Goal: Obtain resource: Download file/media

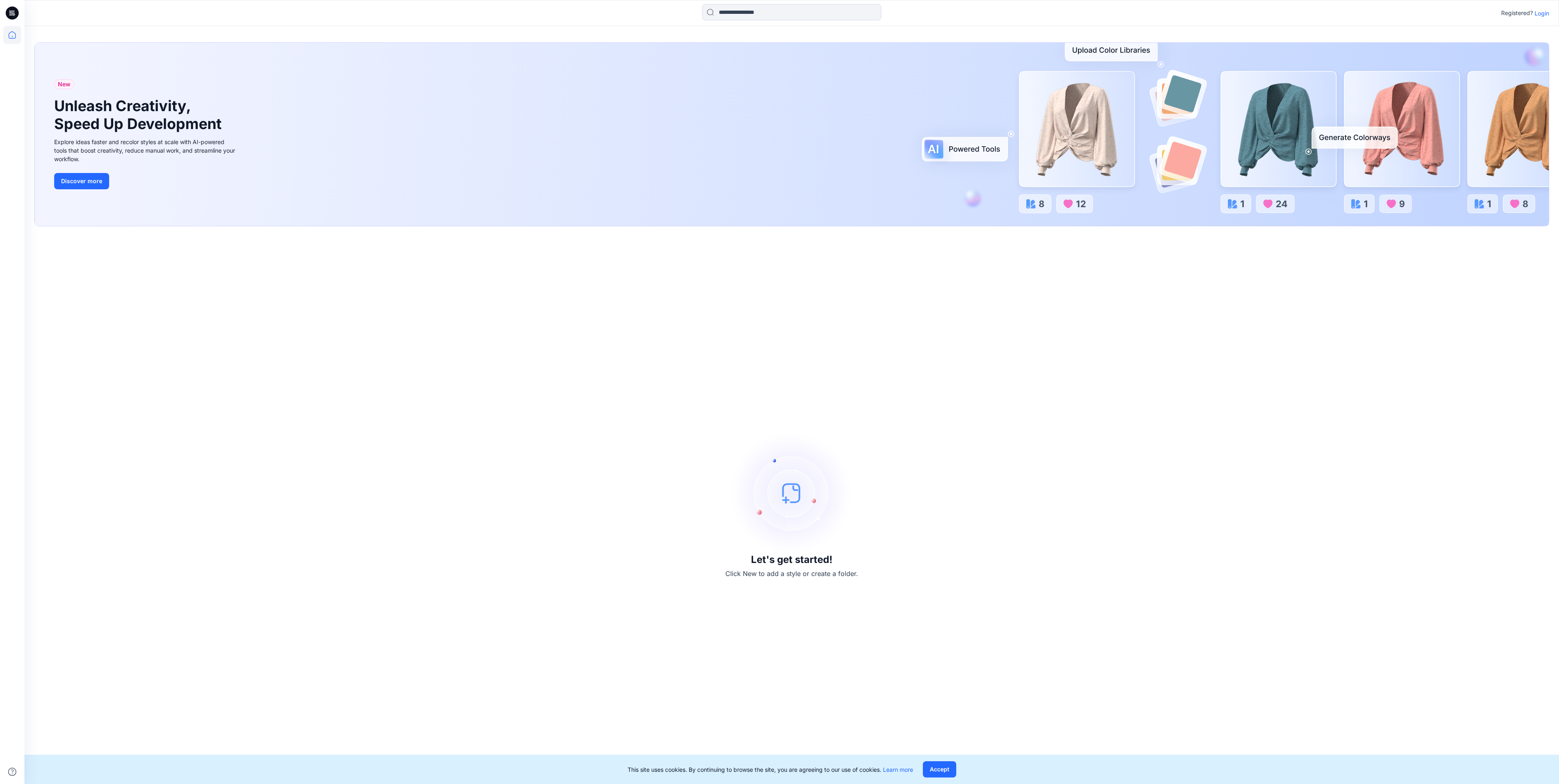
click at [1541, 12] on p "Login" at bounding box center [1542, 13] width 15 height 9
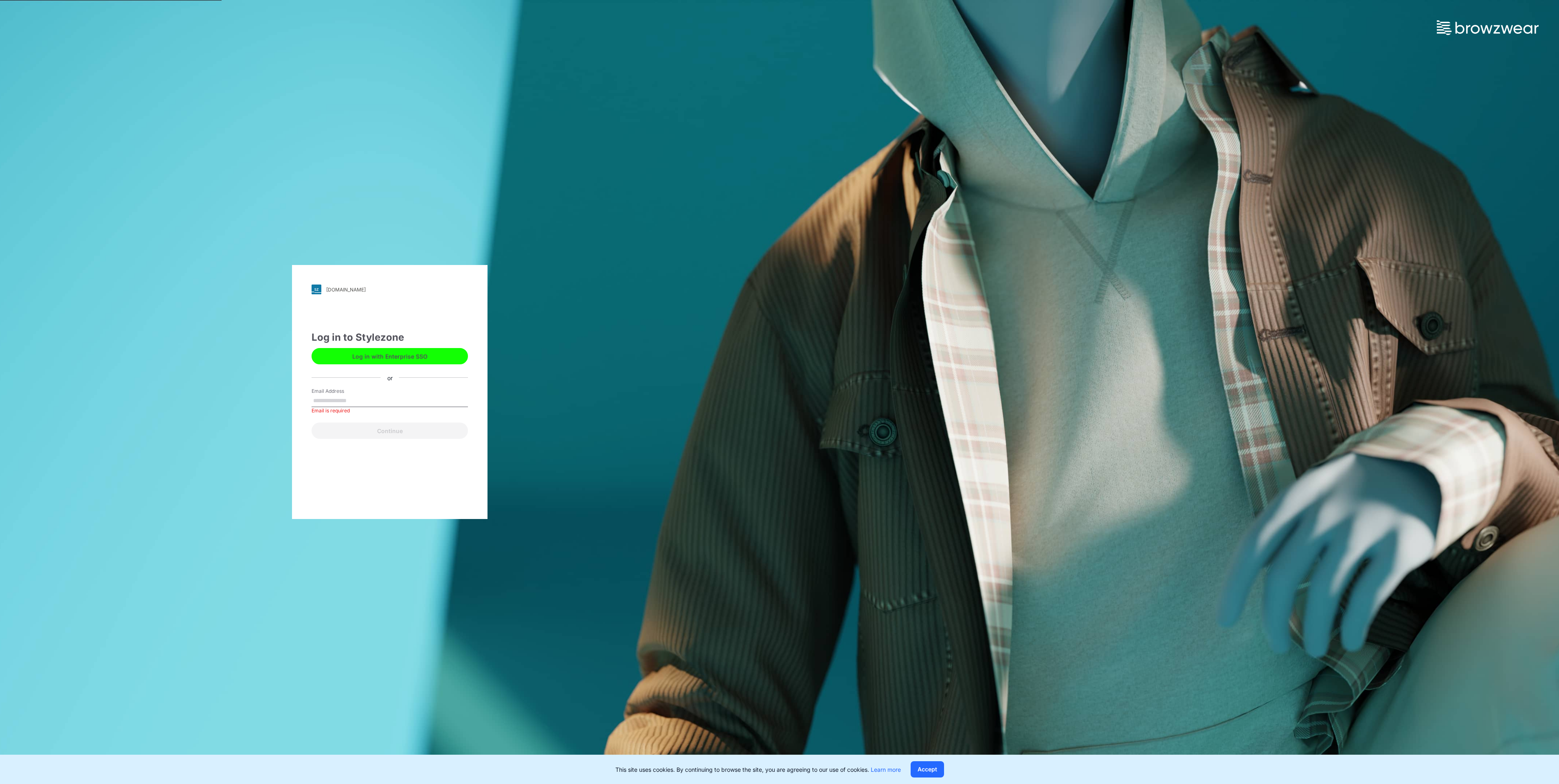
drag, startPoint x: 361, startPoint y: 380, endPoint x: 358, endPoint y: 387, distance: 7.6
click at [361, 380] on div "Log in to Stylezone Log in with Enterprise SSO or Email Address Email is requir…" at bounding box center [390, 385] width 156 height 109
click at [341, 393] on label "Email Address" at bounding box center [340, 391] width 57 height 7
click at [341, 395] on input "Email Address" at bounding box center [390, 401] width 156 height 12
click at [340, 396] on input "Email Address" at bounding box center [390, 401] width 156 height 12
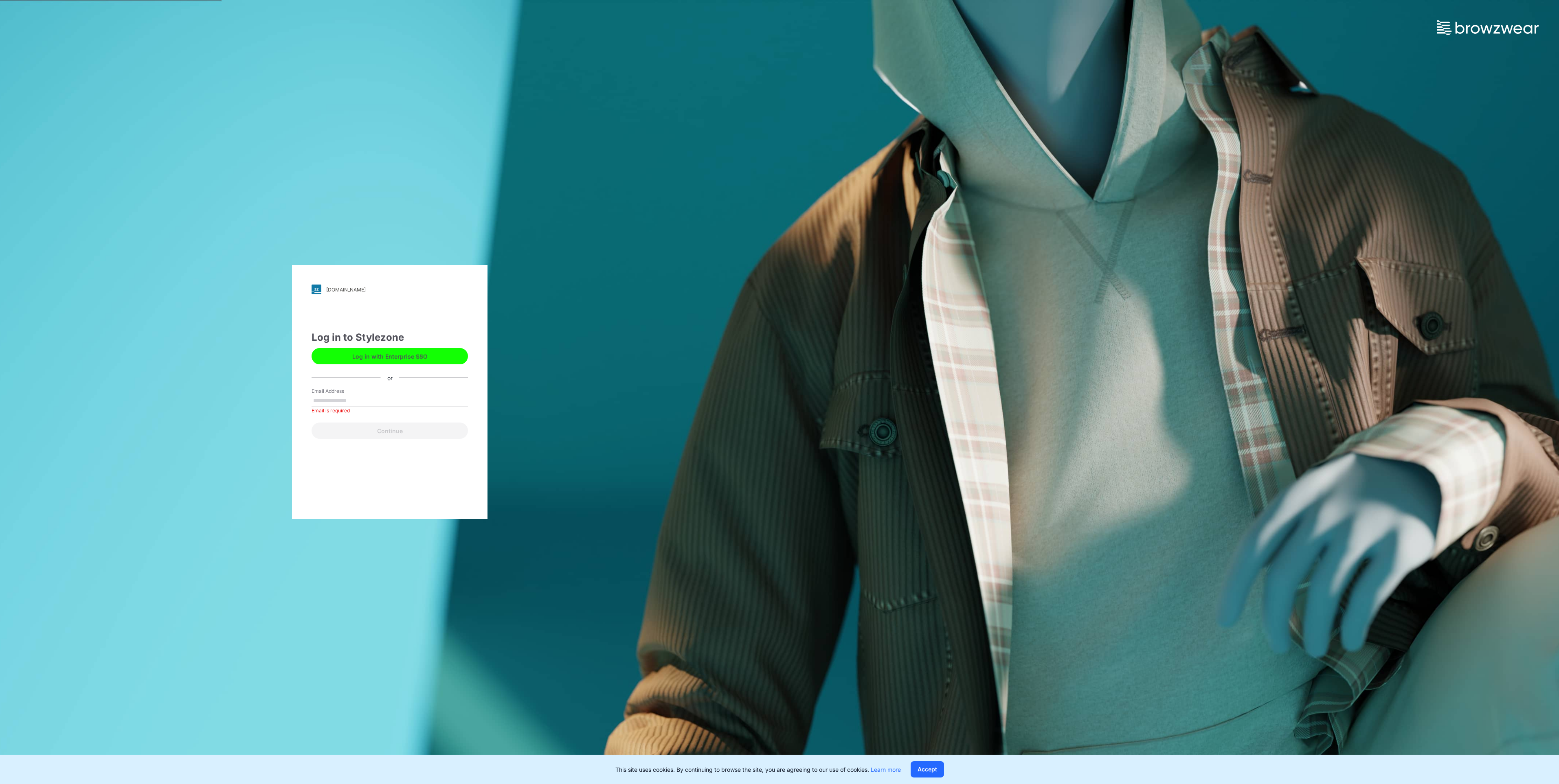
type input "**********"
click at [352, 449] on div "**********" at bounding box center [390, 392] width 195 height 254
click at [361, 432] on button "Continue" at bounding box center [390, 431] width 156 height 16
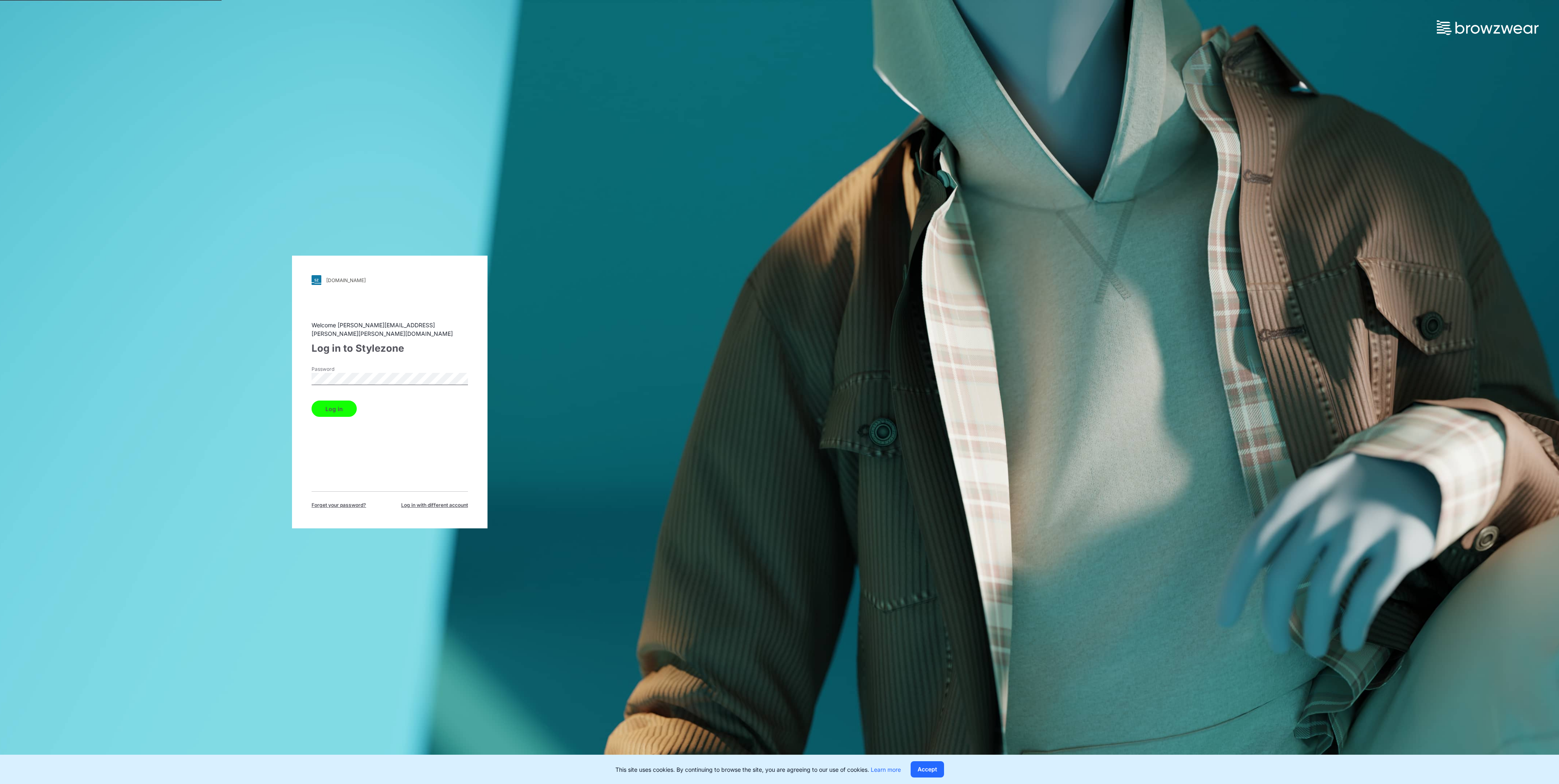
click at [341, 407] on button "Log in" at bounding box center [334, 409] width 45 height 16
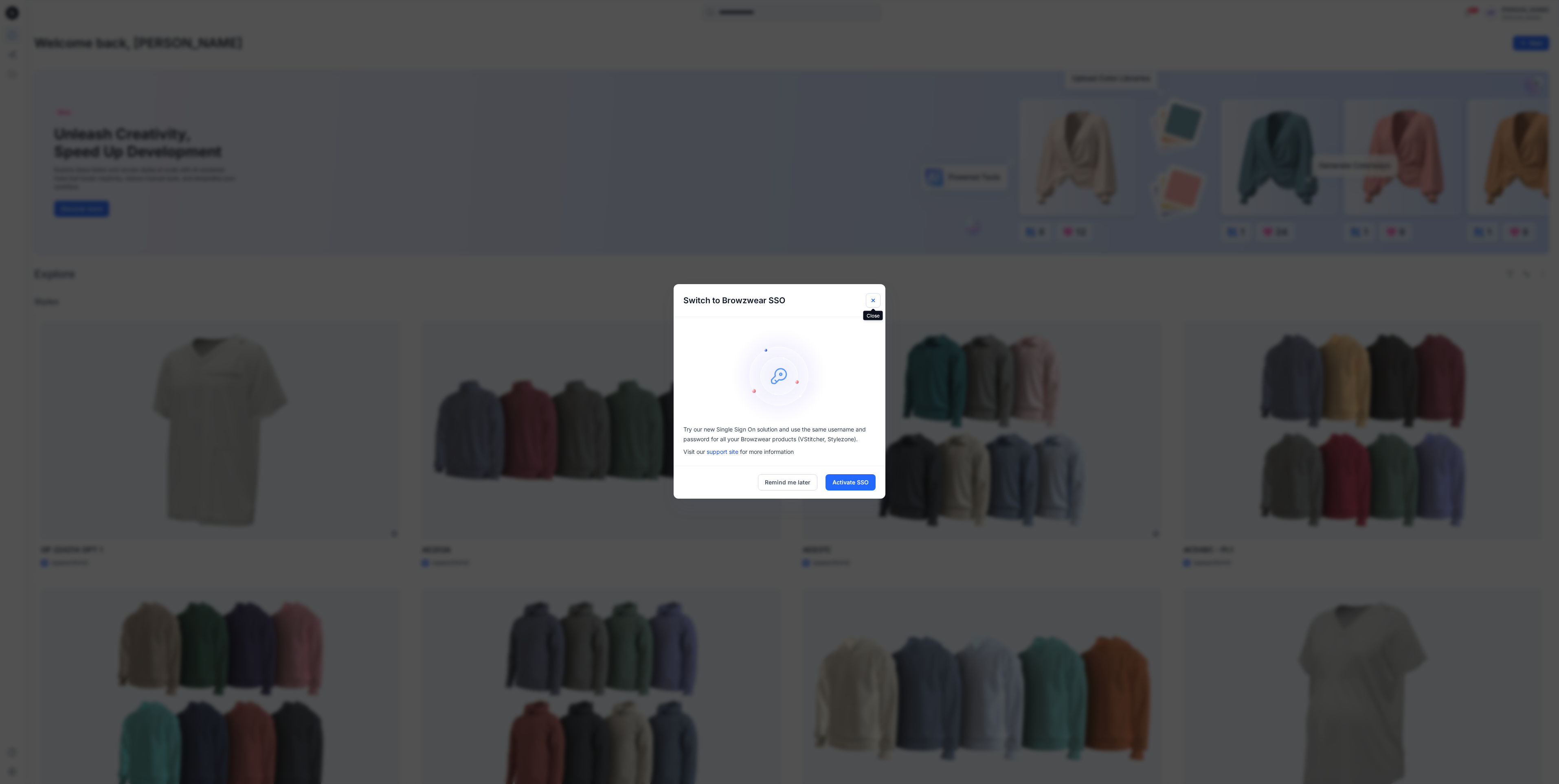
click at [874, 298] on icon "Close" at bounding box center [873, 301] width 6 height 6
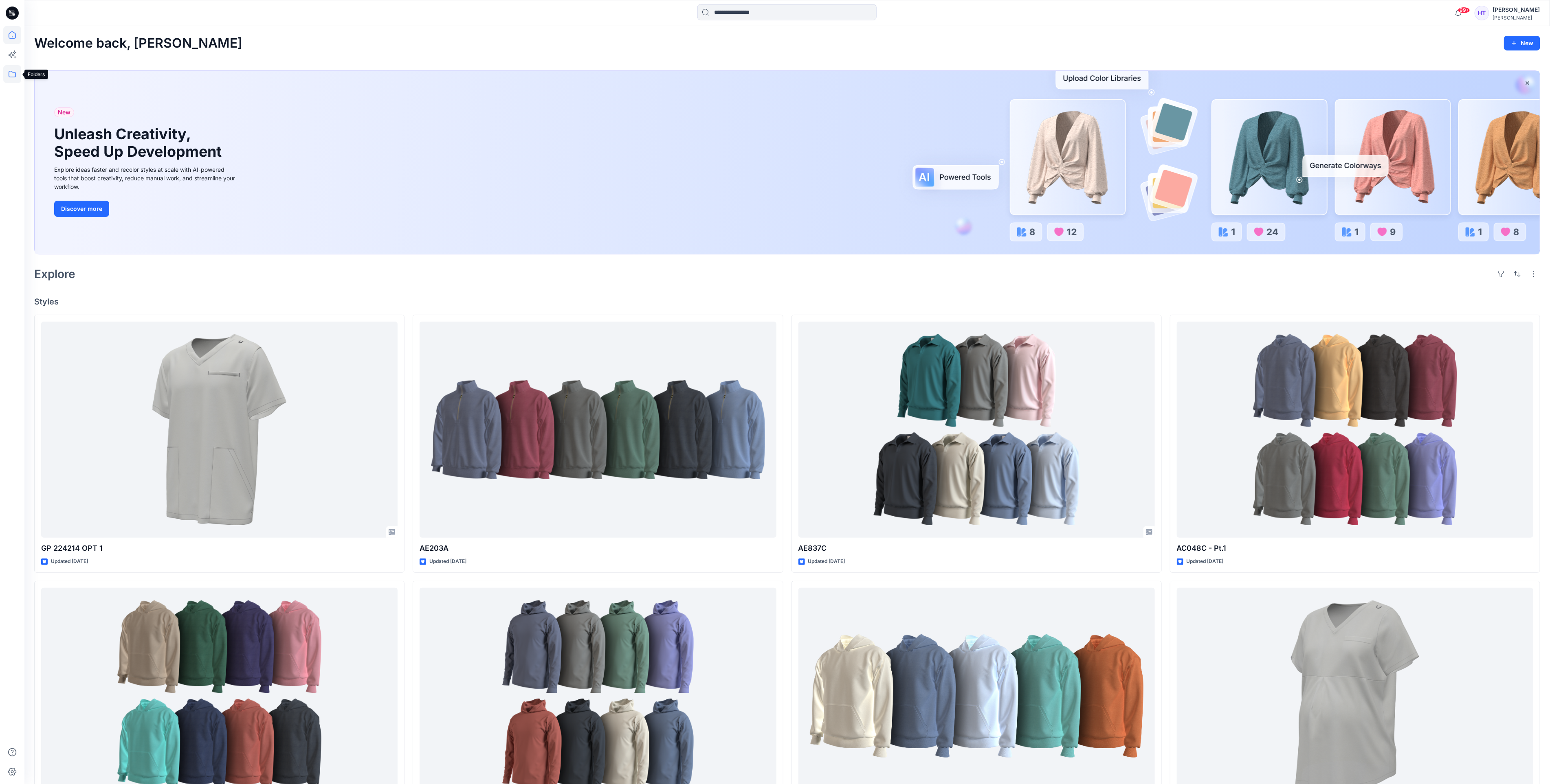
click at [7, 68] on icon at bounding box center [12, 74] width 18 height 18
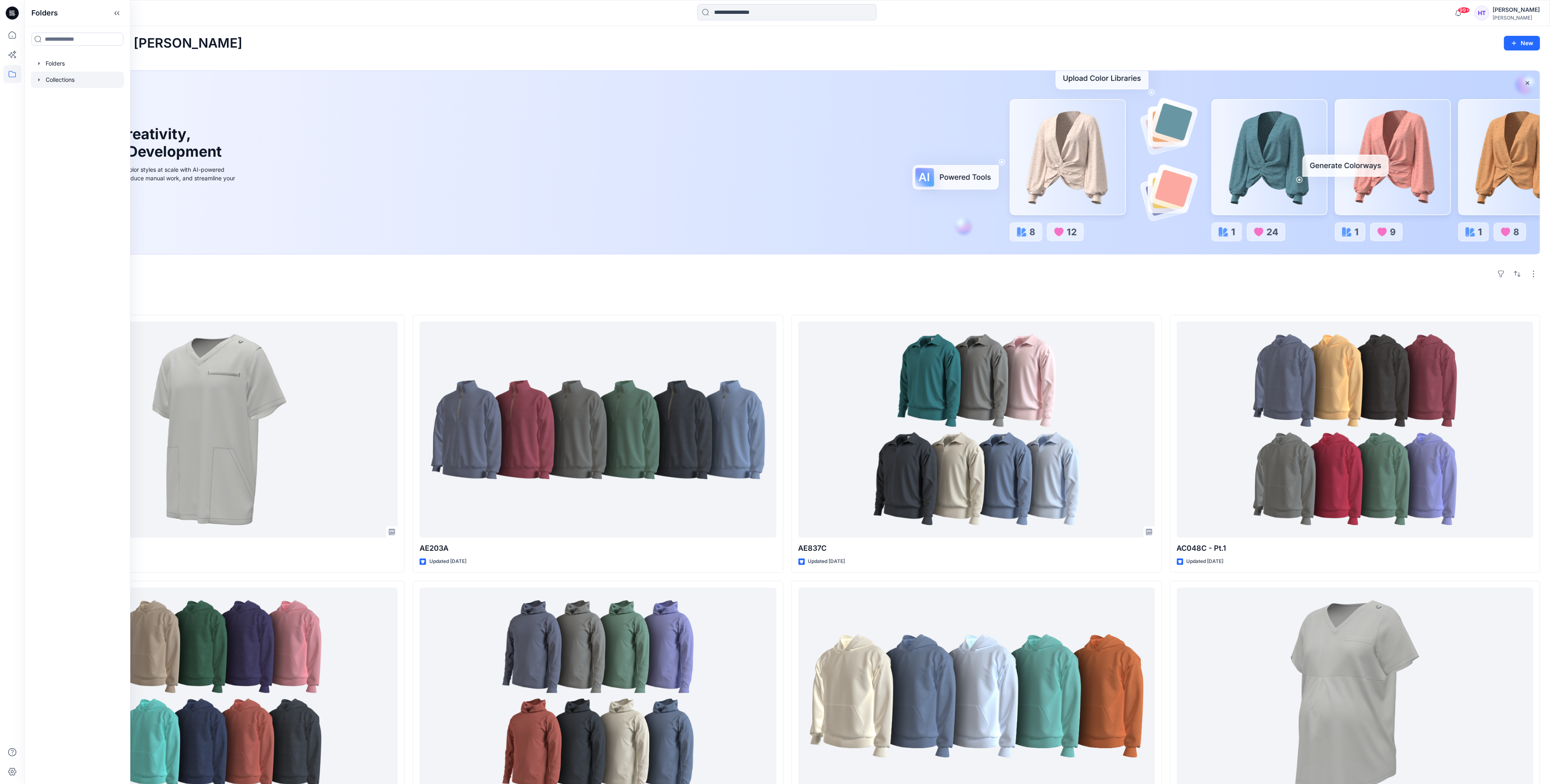
click at [77, 77] on div at bounding box center [77, 80] width 93 height 16
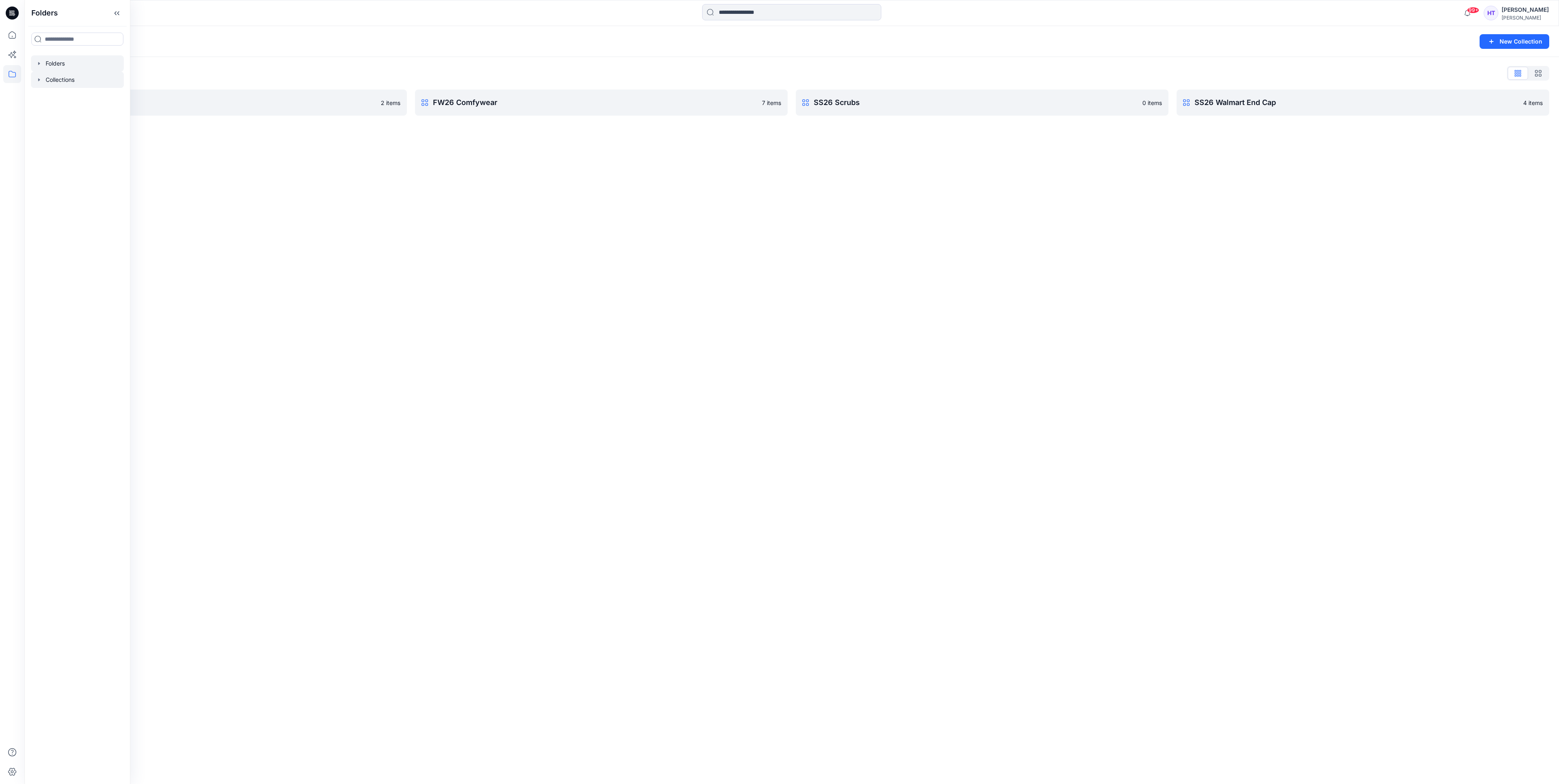
click at [67, 64] on div at bounding box center [77, 63] width 93 height 16
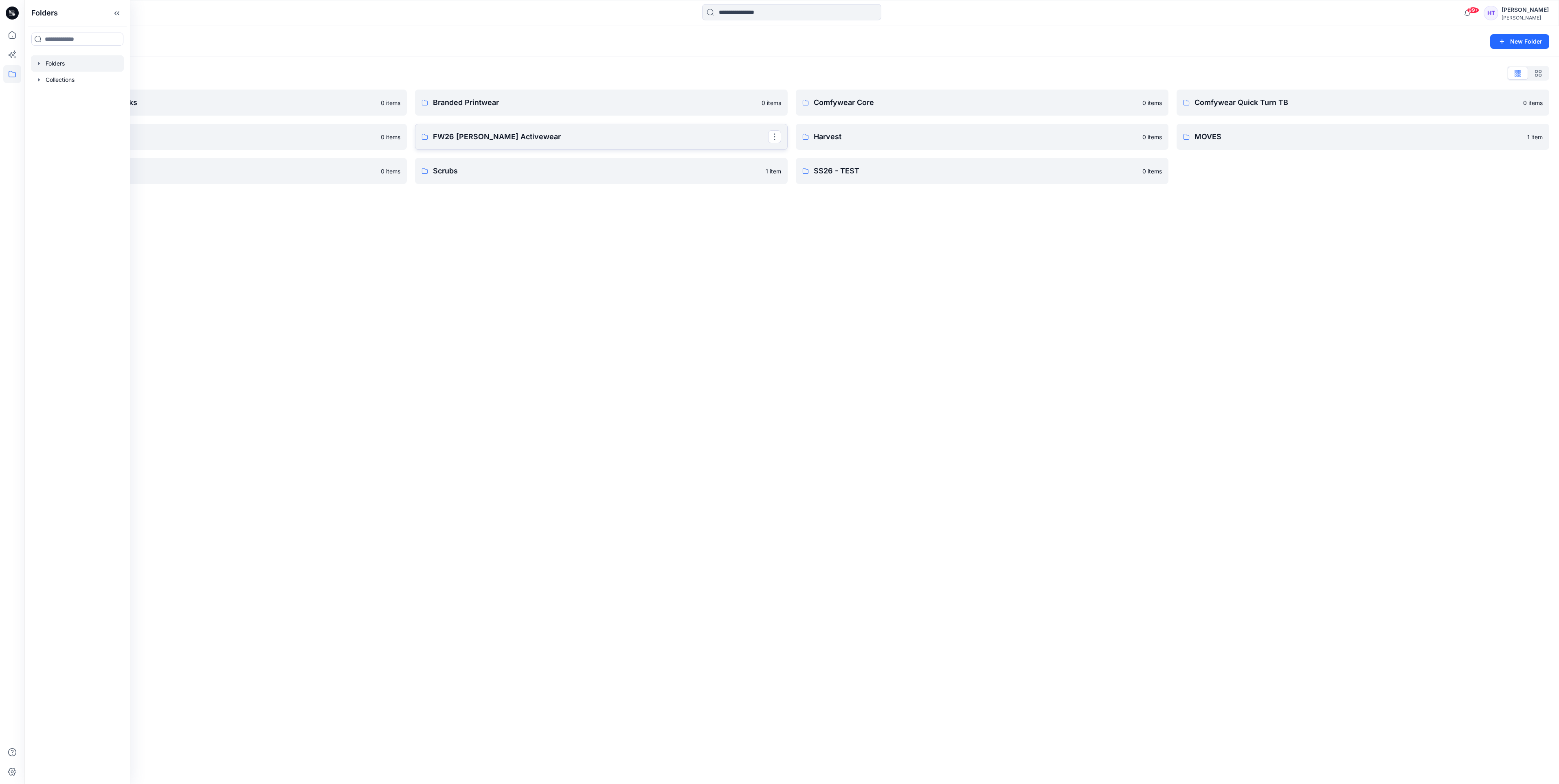
click at [538, 131] on p "FW26 [PERSON_NAME] Activewear" at bounding box center [601, 137] width 335 height 11
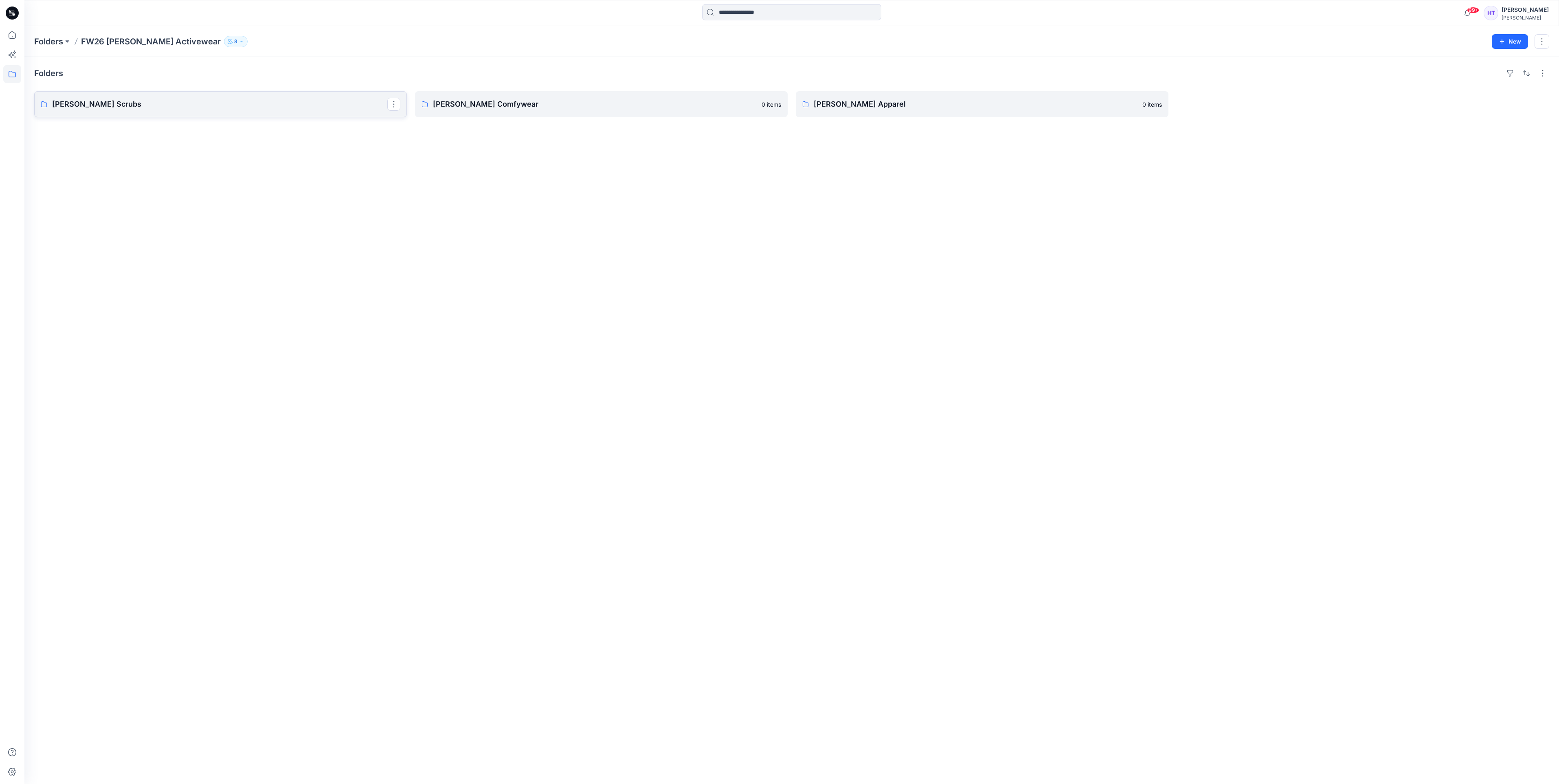
click at [301, 102] on p "[PERSON_NAME] Scrubs" at bounding box center [220, 104] width 335 height 11
click at [342, 105] on p "Men's" at bounding box center [220, 104] width 335 height 11
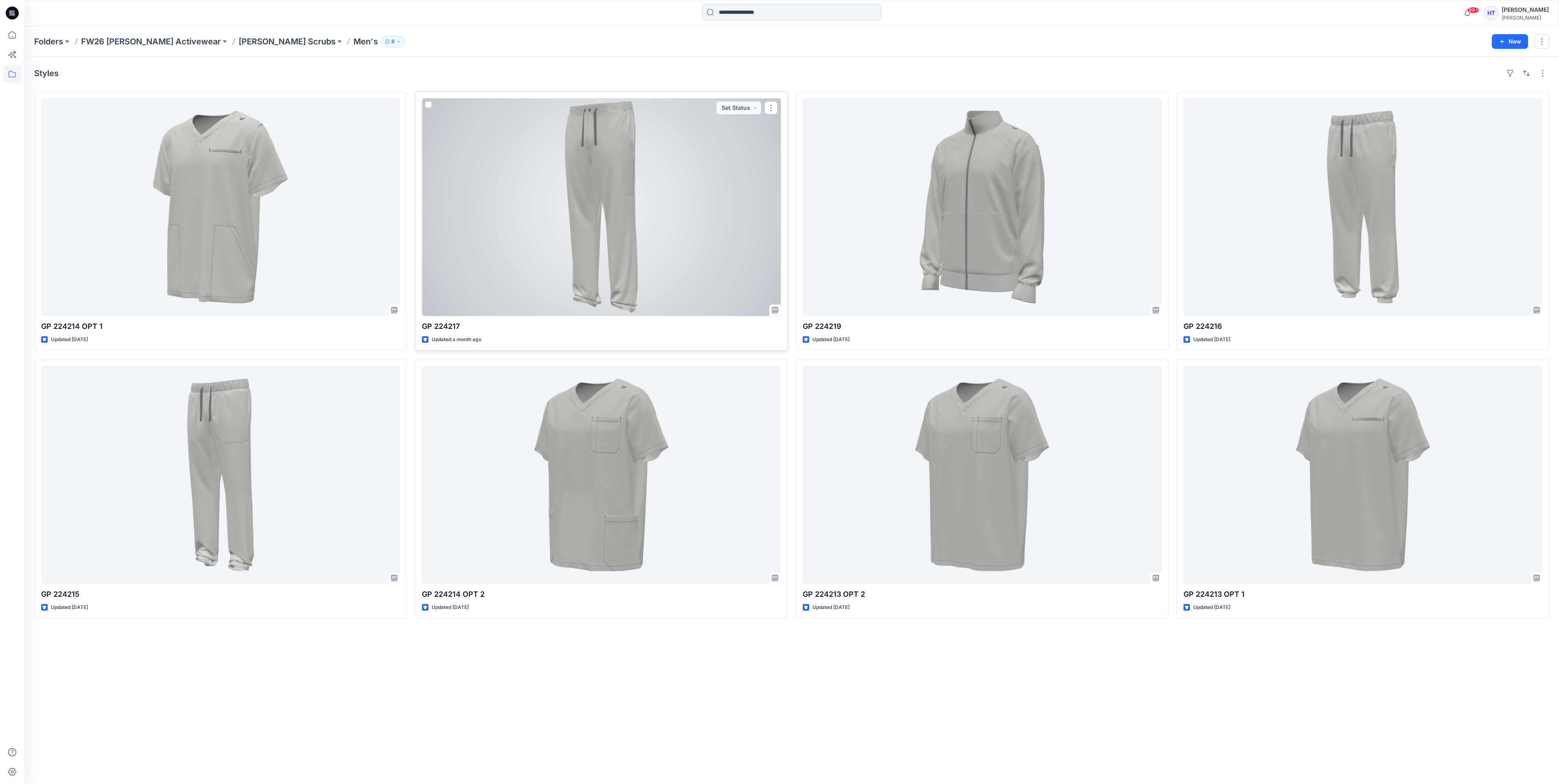
click at [676, 229] on div at bounding box center [601, 207] width 358 height 218
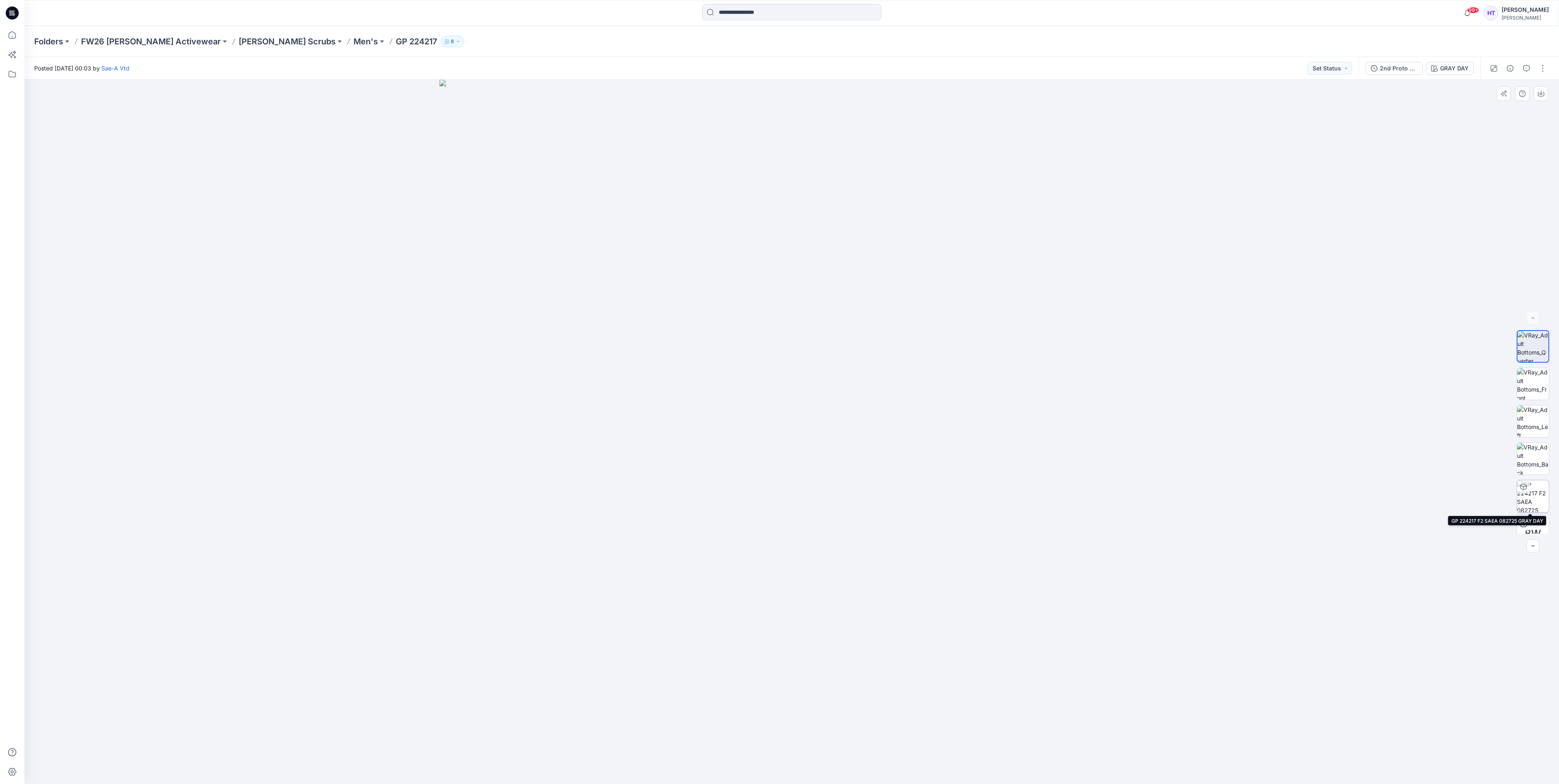
click at [1532, 498] on img at bounding box center [1532, 496] width 32 height 32
click at [1527, 421] on img at bounding box center [1532, 421] width 32 height 32
click at [1392, 69] on div "2nd Proto - 3D" at bounding box center [1398, 68] width 37 height 9
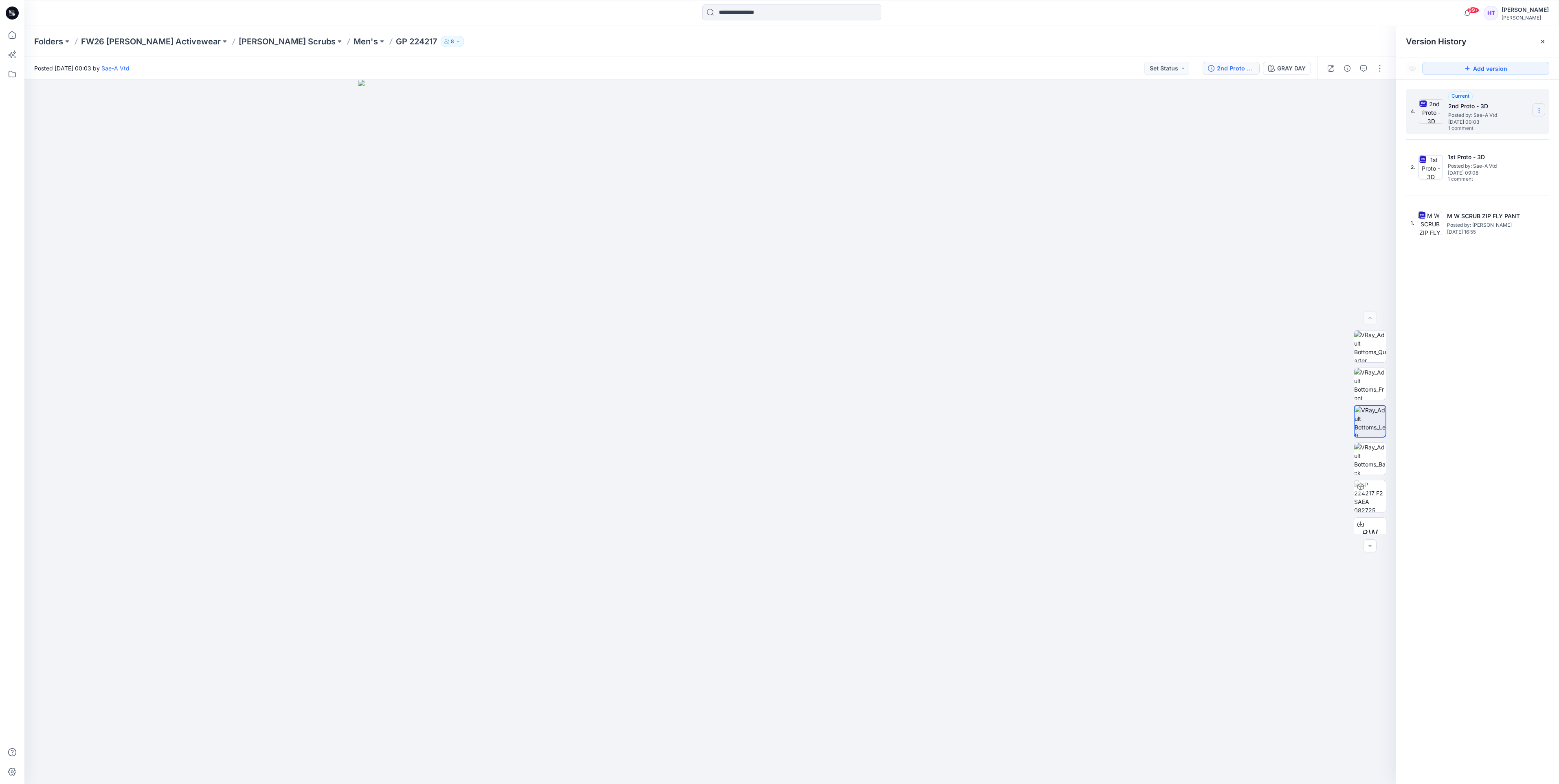
click at [1540, 113] on icon at bounding box center [1538, 110] width 6 height 6
click at [1504, 119] on div "Download Source BW File" at bounding box center [1496, 126] width 95 height 16
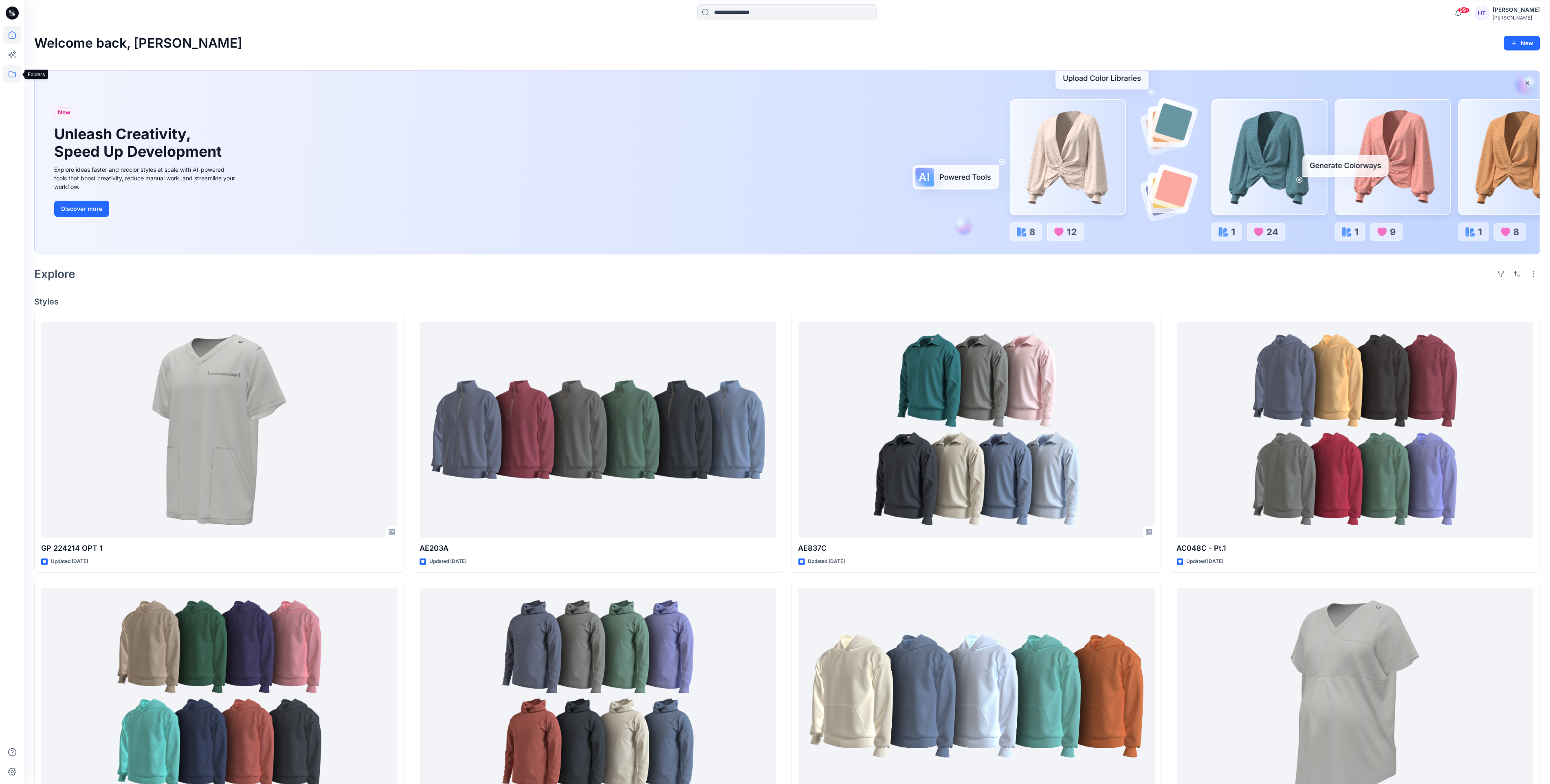
click at [10, 69] on icon at bounding box center [12, 74] width 18 height 18
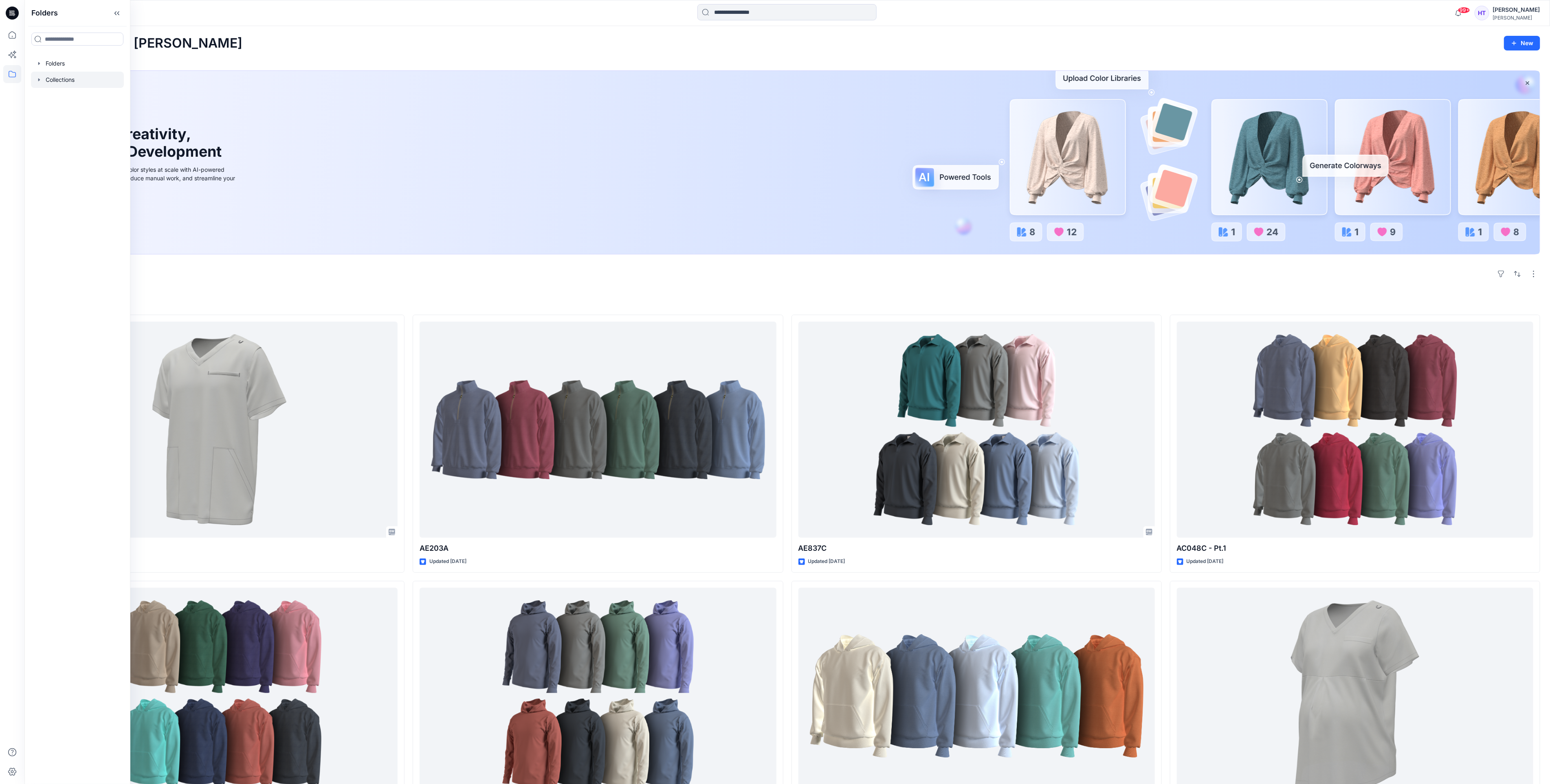
click at [71, 78] on div at bounding box center [77, 80] width 93 height 16
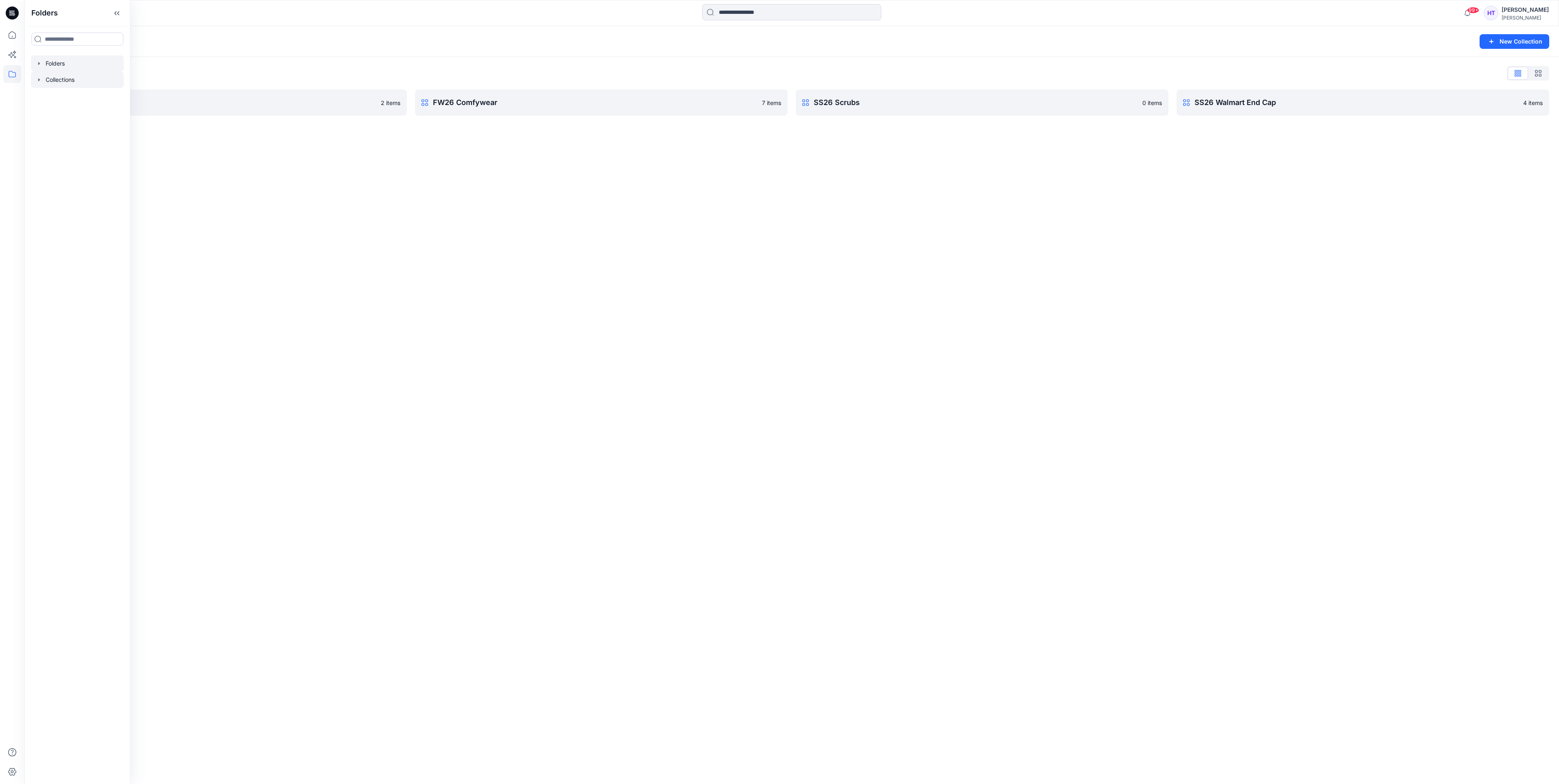
click at [49, 59] on div at bounding box center [77, 63] width 93 height 16
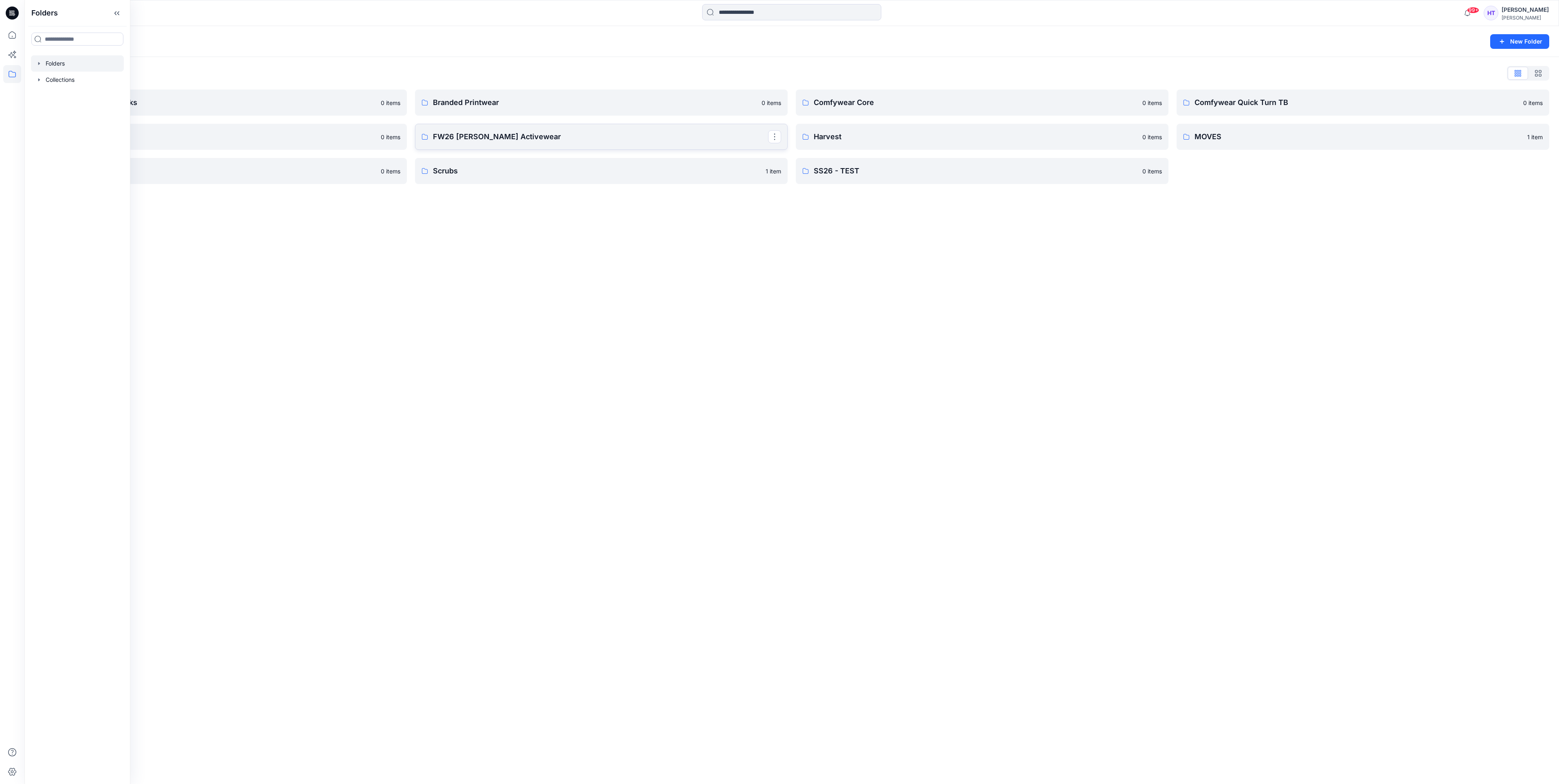
click at [478, 135] on p "FW26 [PERSON_NAME] Activewear" at bounding box center [601, 137] width 335 height 11
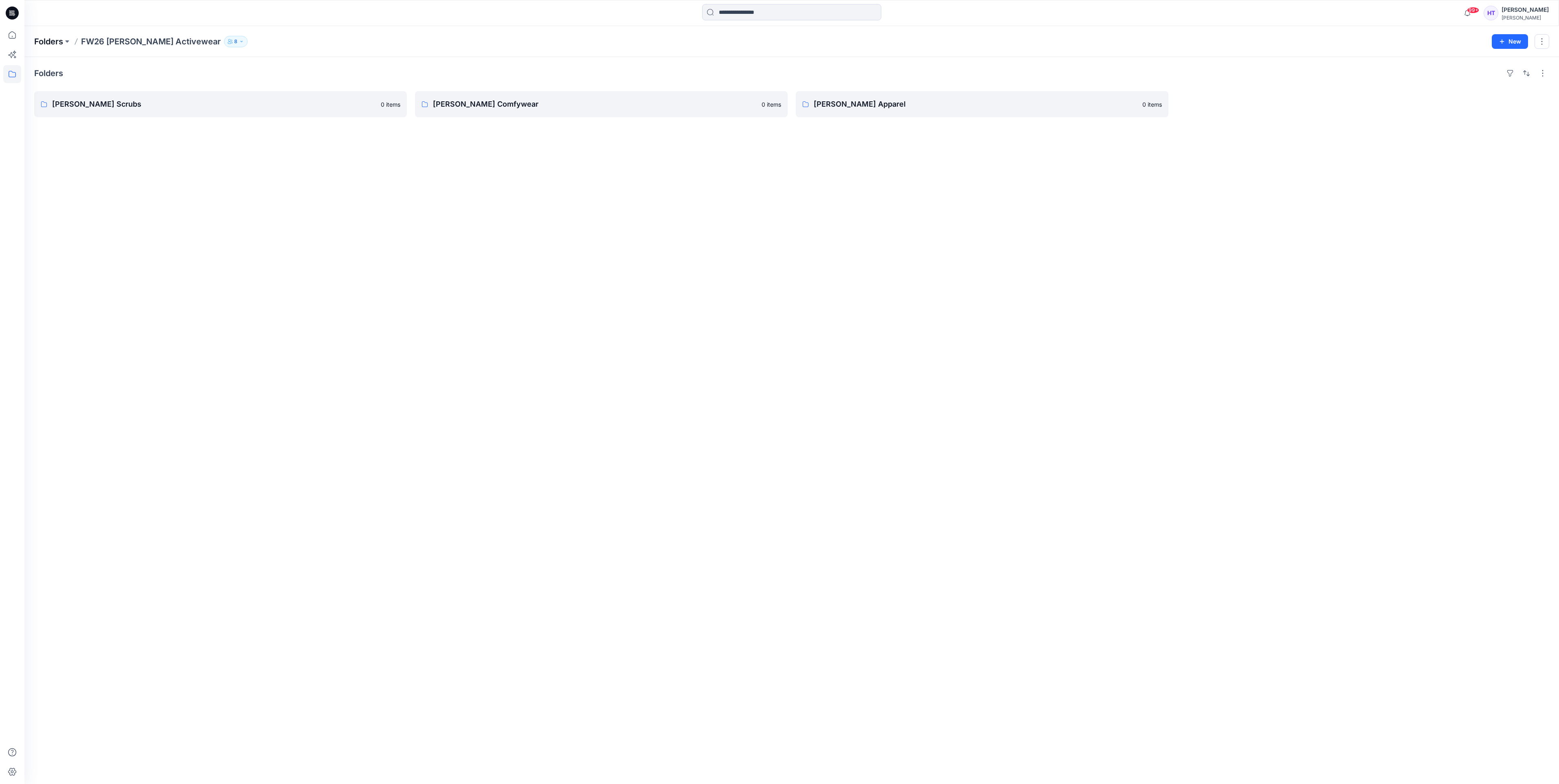
click at [59, 37] on p "Folders" at bounding box center [49, 42] width 29 height 11
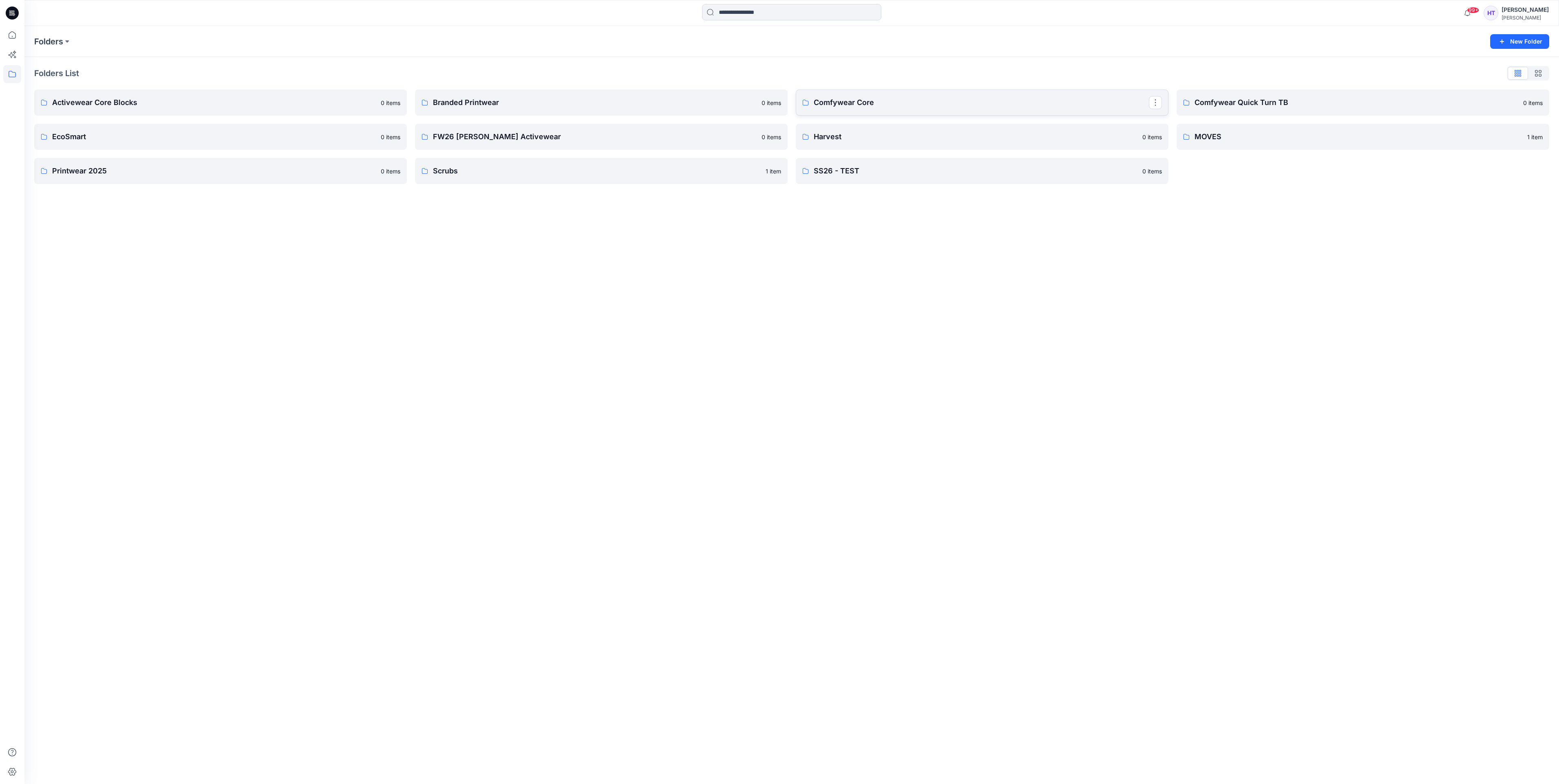
click at [939, 106] on p "Comfywear Core" at bounding box center [981, 103] width 335 height 11
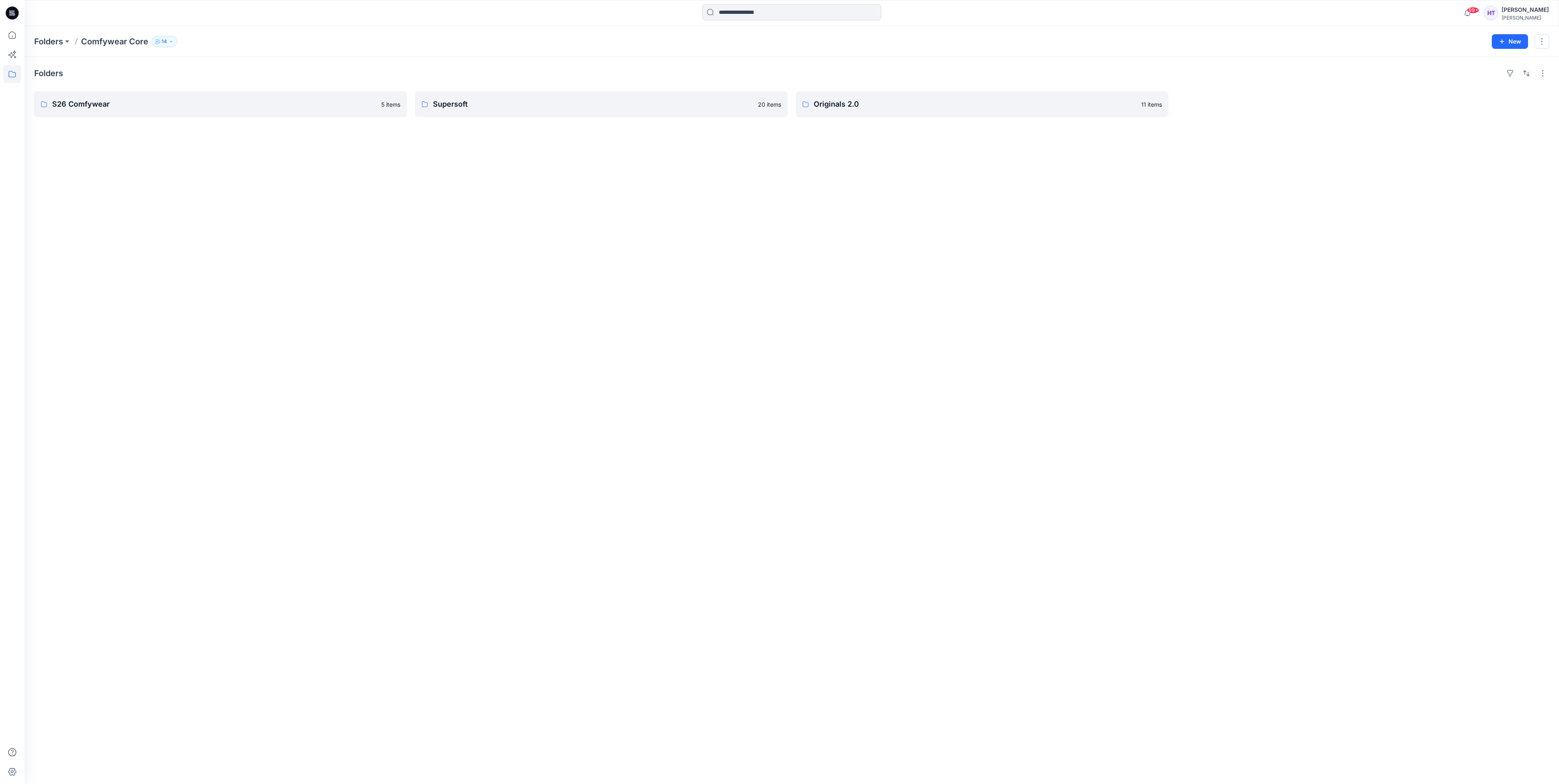
click at [98, 123] on div "Folders S26 Comfywear 5 items Supersoft 20 items Originals 2.0 11 items" at bounding box center [791, 421] width 1534 height 727
click at [105, 93] on link "S26 Comfywear" at bounding box center [220, 105] width 373 height 26
